Goal: Information Seeking & Learning: Learn about a topic

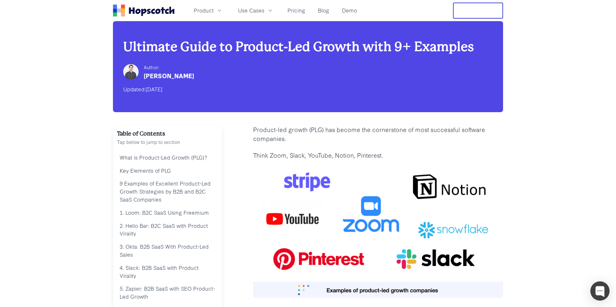
click at [147, 14] on icon "Home" at bounding box center [144, 10] width 62 height 12
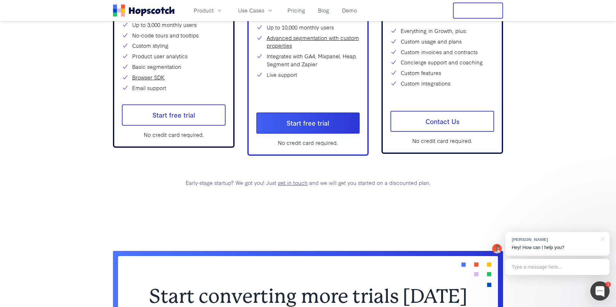
scroll to position [1996, 0]
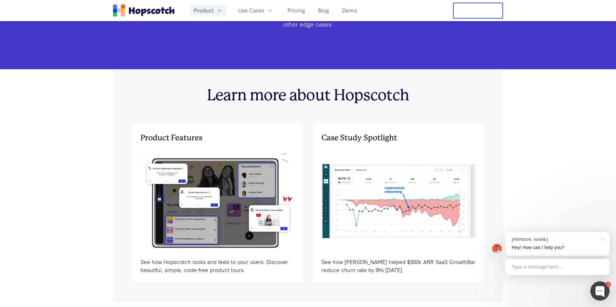
click at [219, 9] on icon "button" at bounding box center [219, 10] width 6 height 6
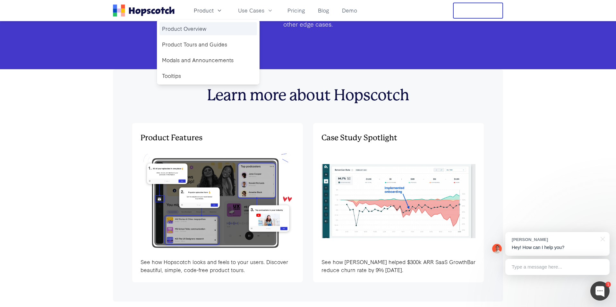
click at [199, 26] on link "Product Overview" at bounding box center [208, 28] width 98 height 13
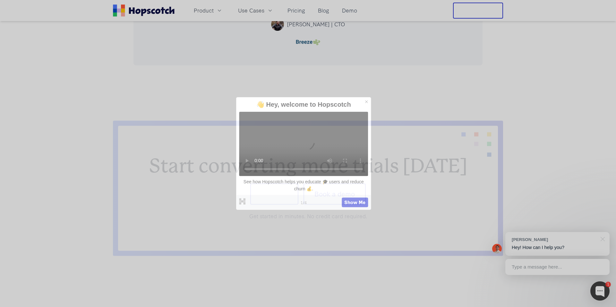
scroll to position [431, 0]
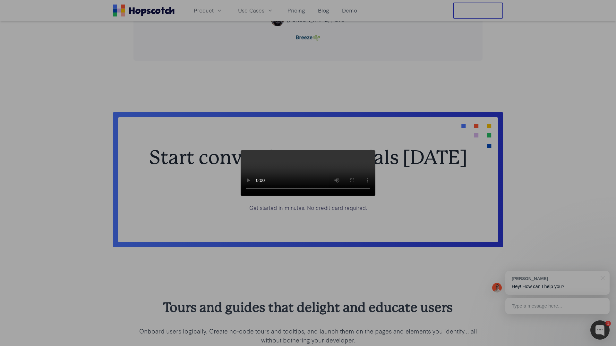
click at [375, 196] on video at bounding box center [308, 173] width 135 height 46
click at [375, 168] on video at bounding box center [308, 173] width 135 height 46
click at [375, 187] on video at bounding box center [308, 173] width 135 height 46
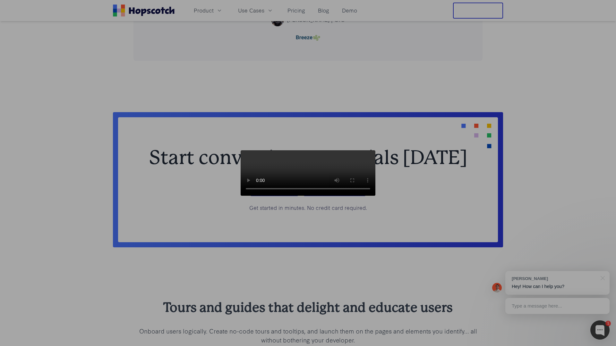
click at [375, 187] on video at bounding box center [308, 173] width 135 height 46
